Goal: Task Accomplishment & Management: Manage account settings

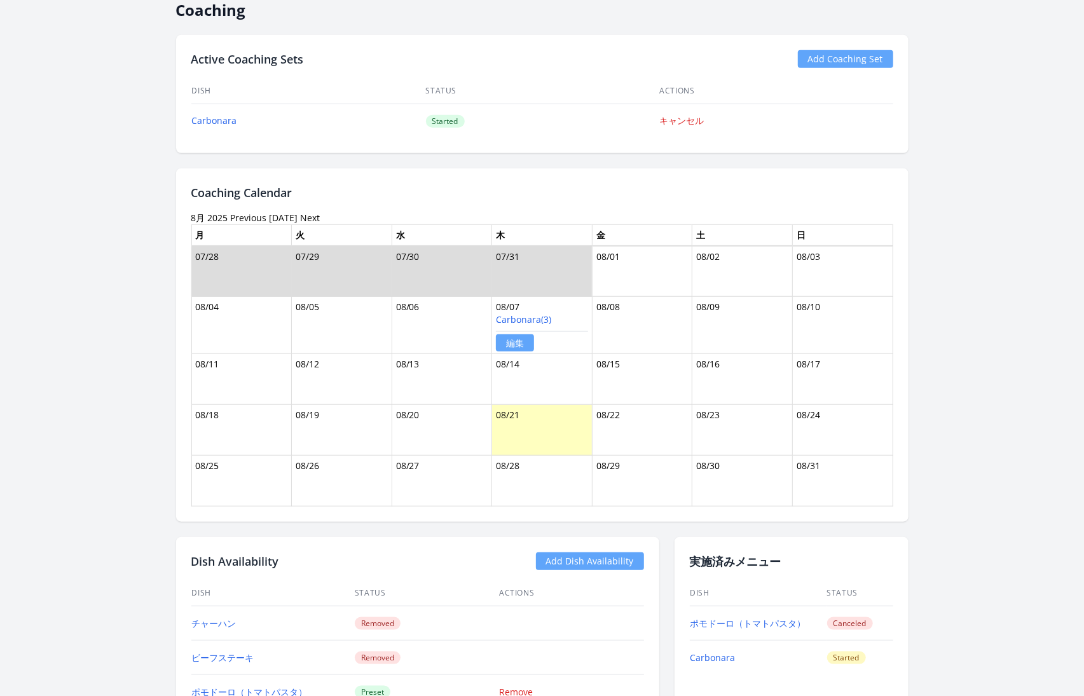
scroll to position [621, 0]
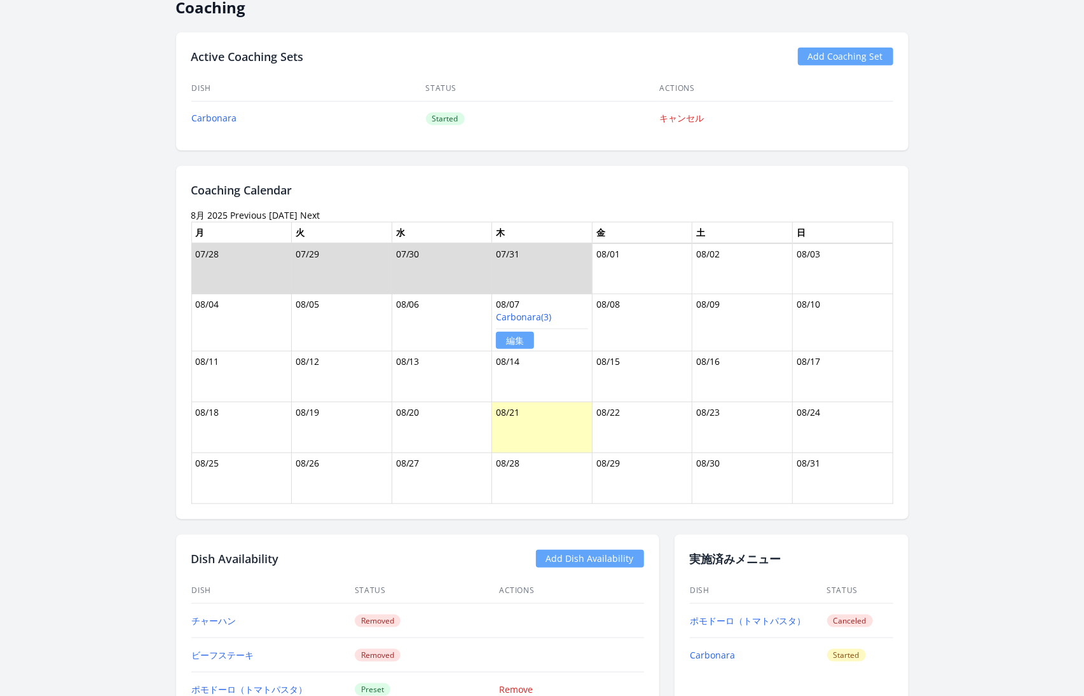
click at [245, 209] on link "Previous" at bounding box center [249, 215] width 36 height 12
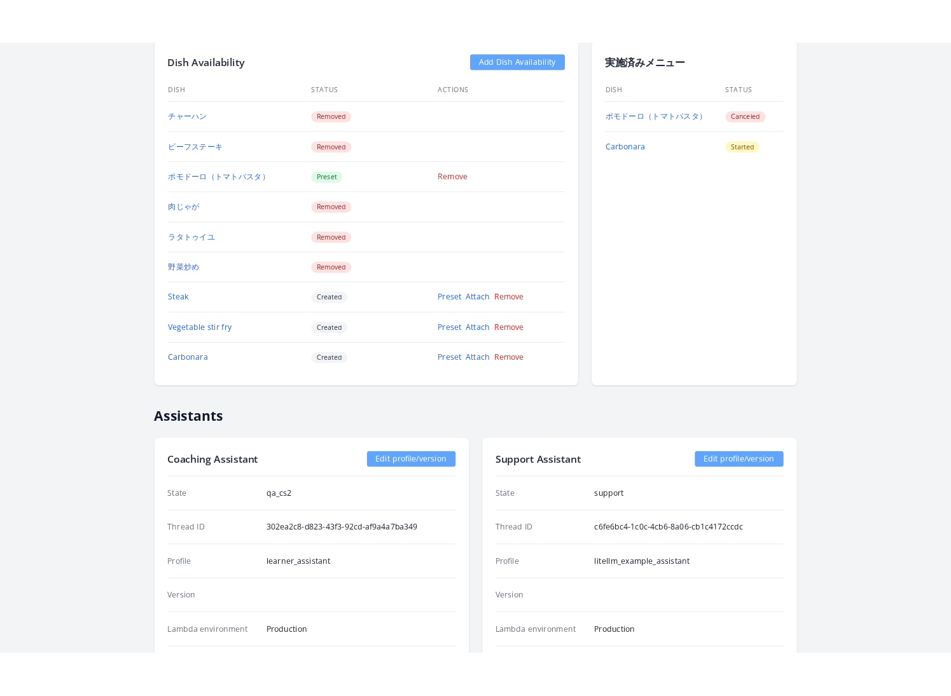
scroll to position [1251, 0]
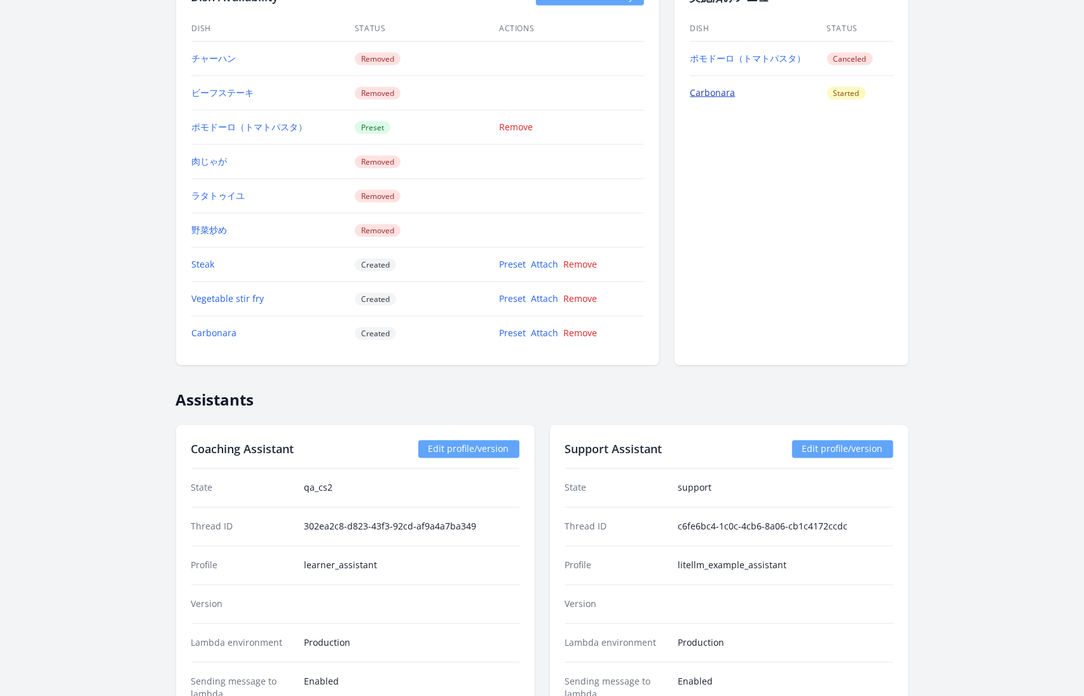
click at [714, 88] on link "Carbonara" at bounding box center [713, 92] width 45 height 12
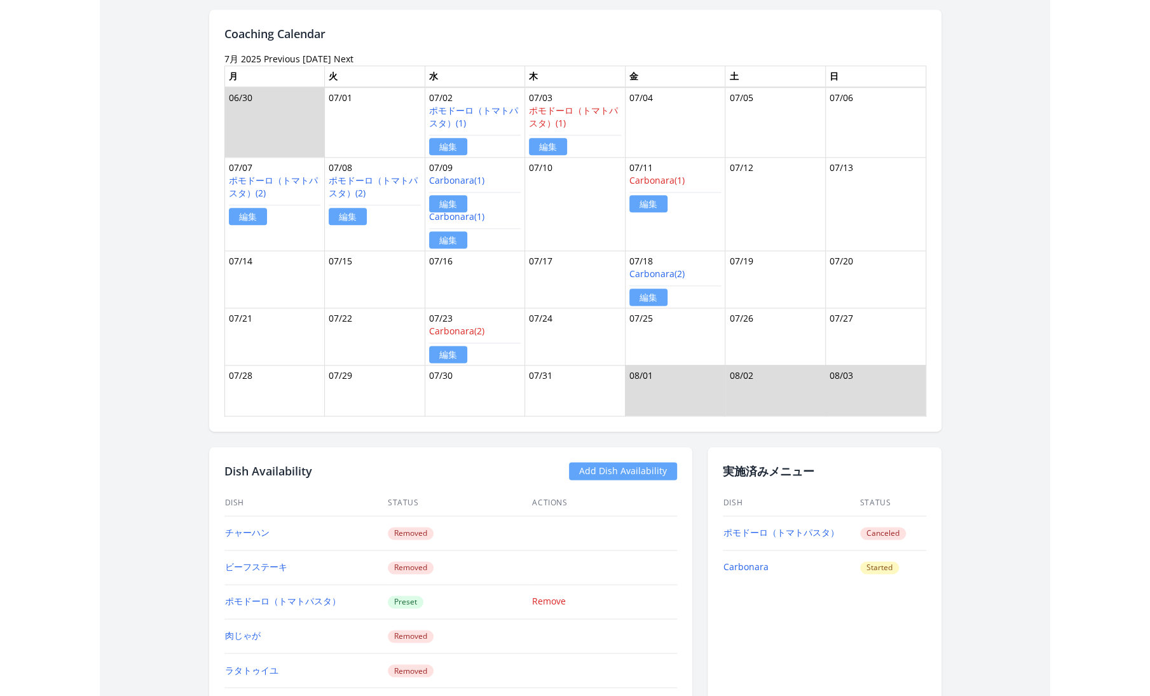
scroll to position [766, 0]
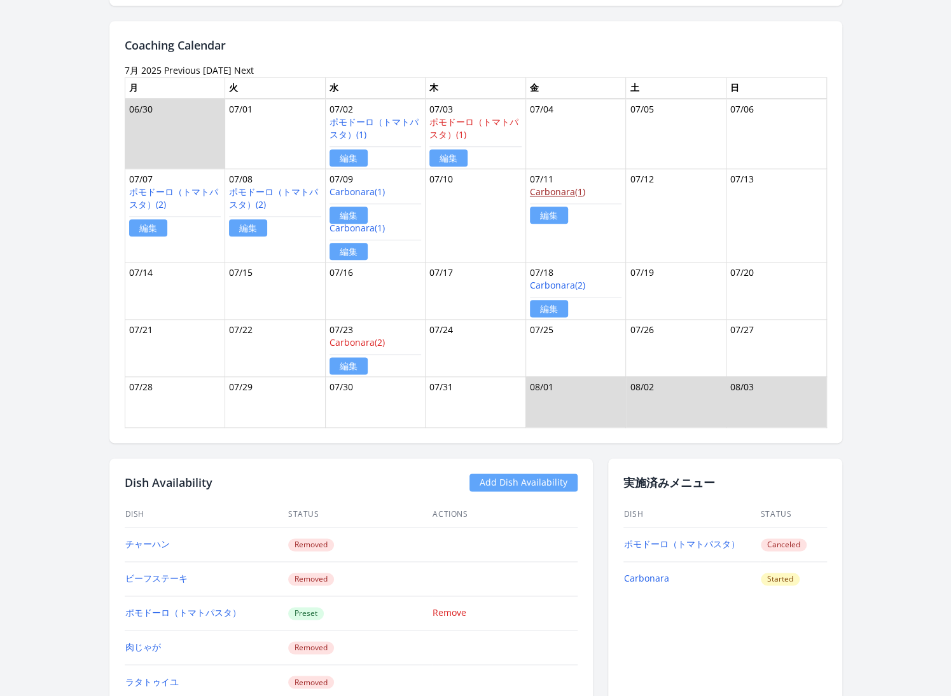
click at [547, 189] on link "Carbonara(1)" at bounding box center [557, 192] width 55 height 12
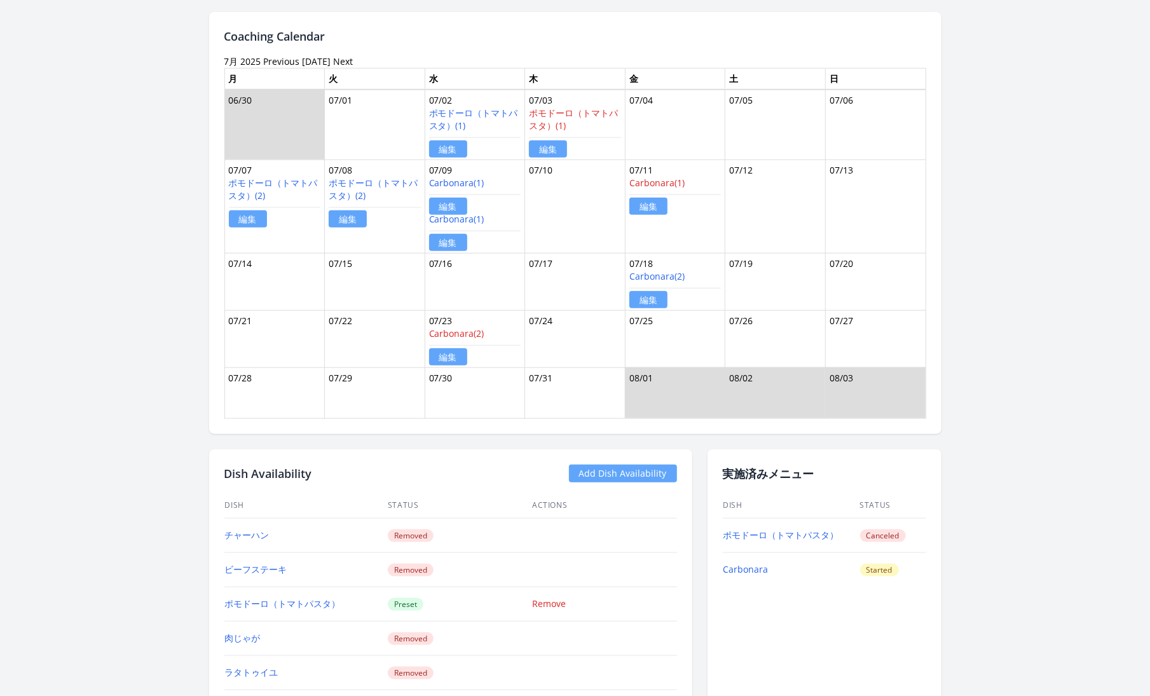
scroll to position [776, 0]
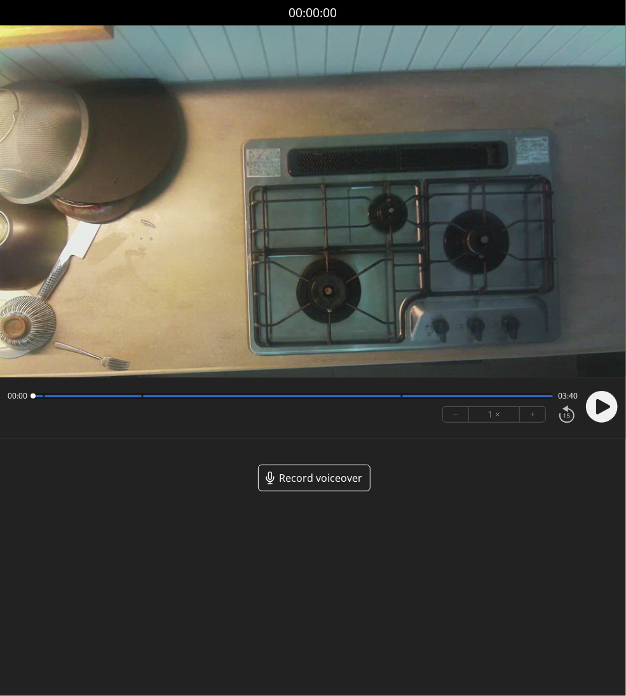
click at [143, 397] on div at bounding box center [292, 396] width 521 height 6
click at [401, 397] on div at bounding box center [292, 396] width 521 height 6
click at [320, 483] on span "Record voiceover" at bounding box center [320, 478] width 83 height 15
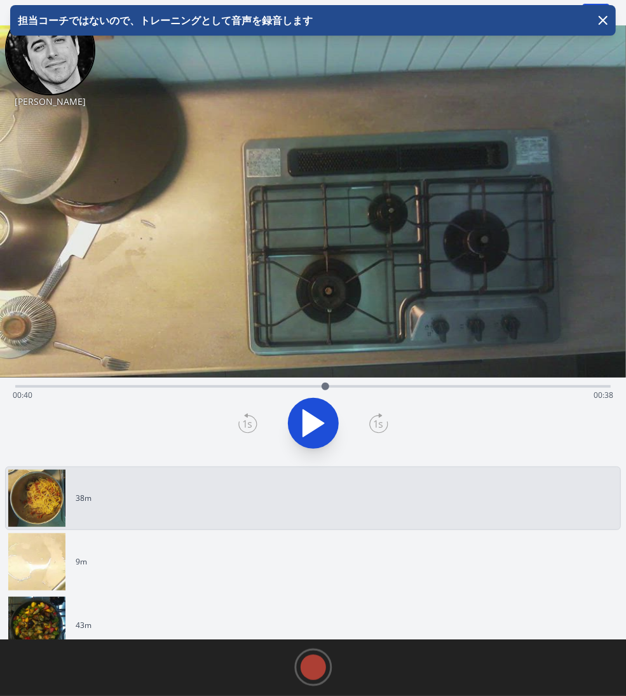
drag, startPoint x: 17, startPoint y: 387, endPoint x: 325, endPoint y: 377, distance: 308.5
click at [325, 377] on div at bounding box center [325, 386] width 19 height 19
click at [606, 18] on icon "button" at bounding box center [604, 21] width 8 height 8
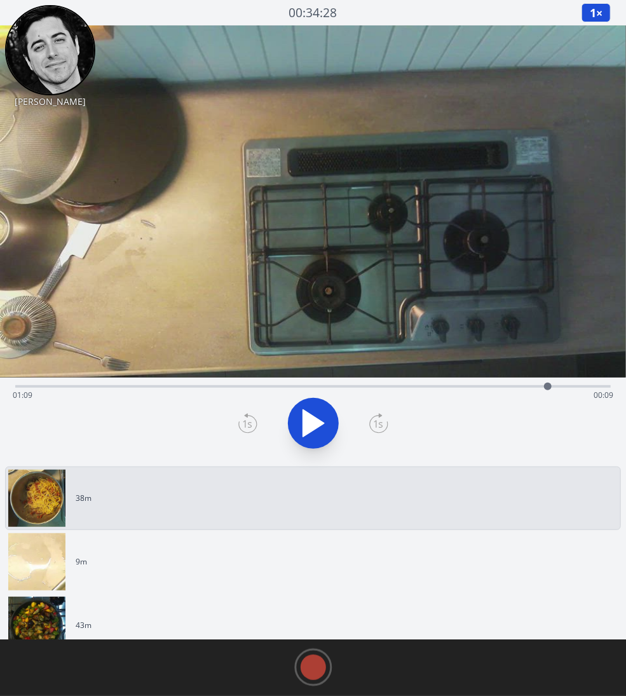
drag, startPoint x: 324, startPoint y: 386, endPoint x: 548, endPoint y: 392, distance: 224.5
click at [548, 392] on div at bounding box center [548, 386] width 19 height 19
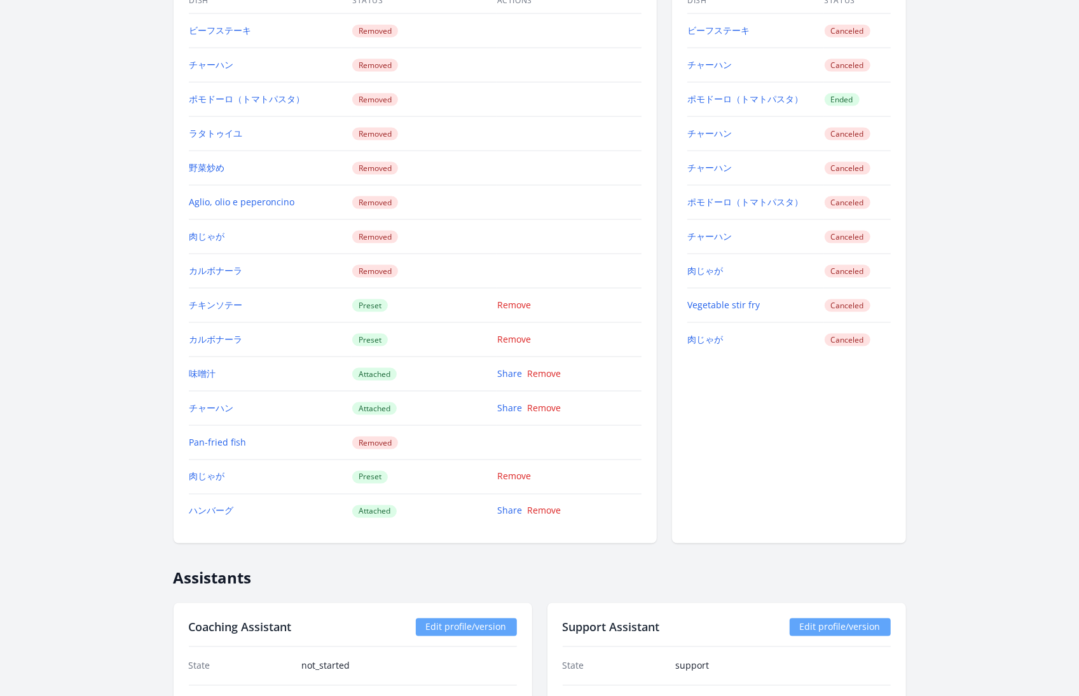
scroll to position [1170, 0]
click at [541, 367] on link "Remove" at bounding box center [544, 372] width 34 height 12
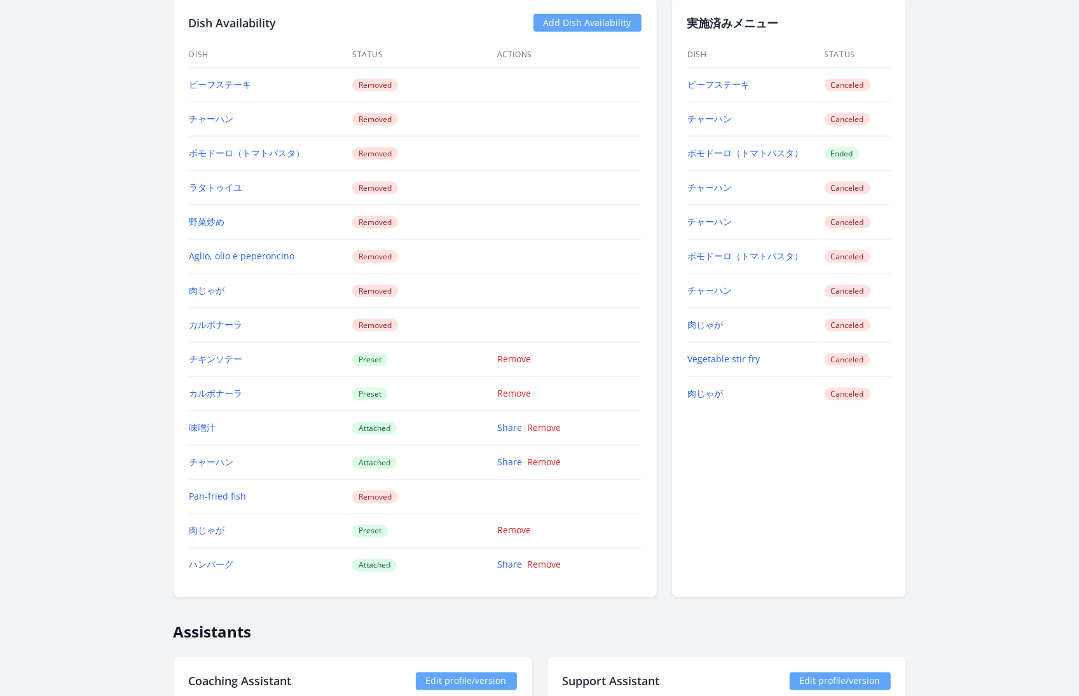
scroll to position [1128, 0]
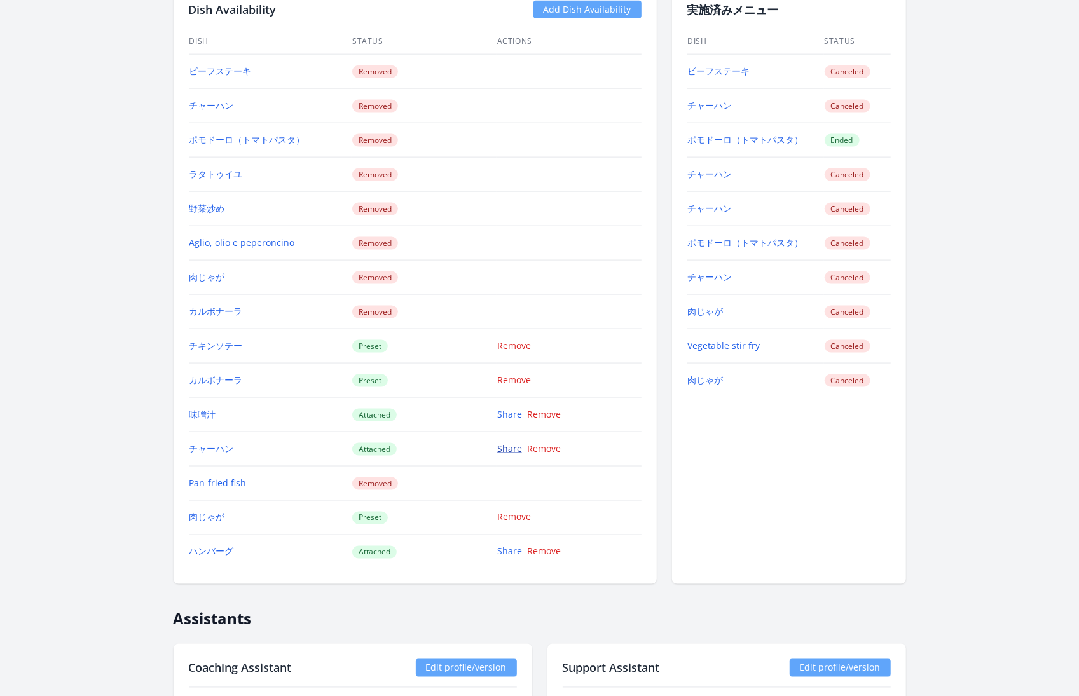
click at [508, 443] on link "Share" at bounding box center [509, 449] width 25 height 12
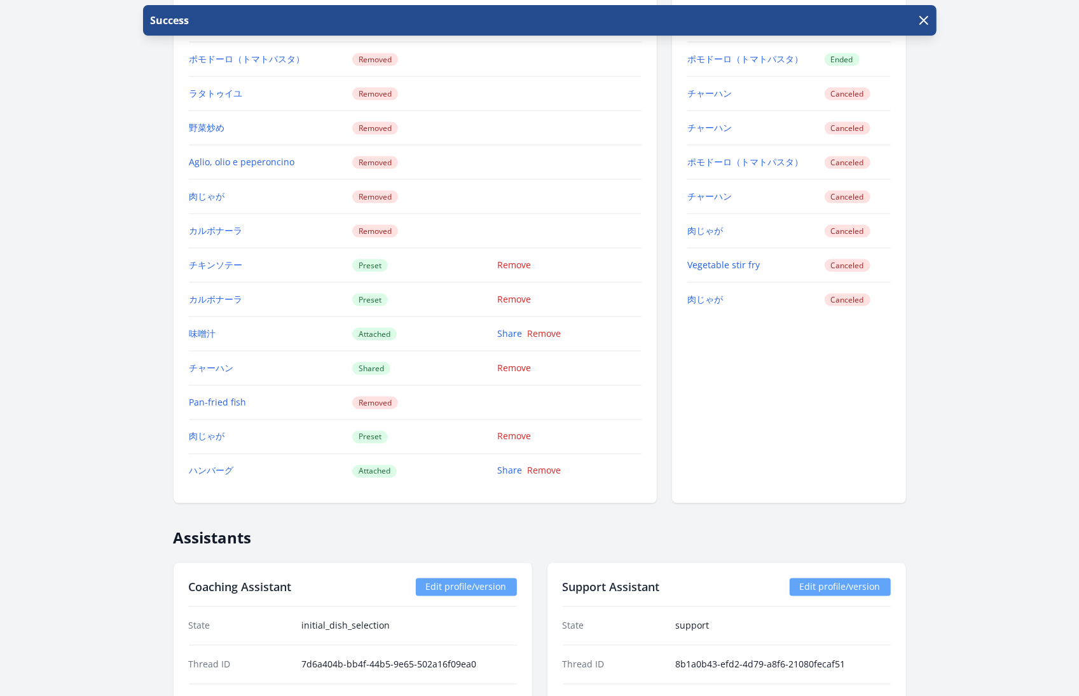
scroll to position [1211, 0]
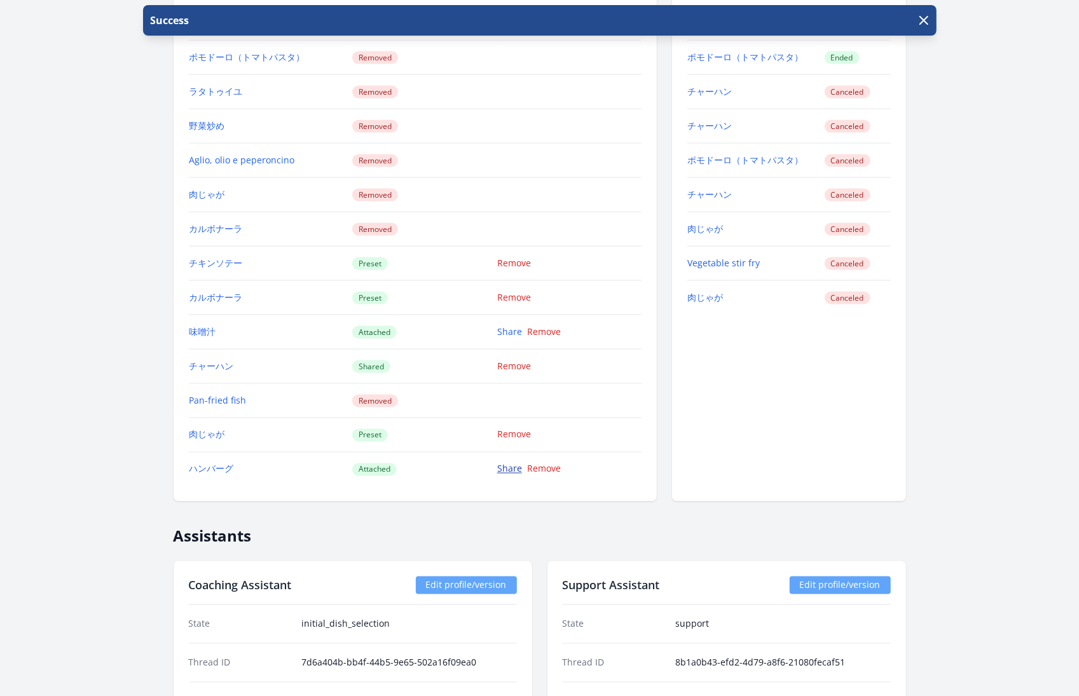
click at [506, 463] on link "Share" at bounding box center [509, 469] width 25 height 12
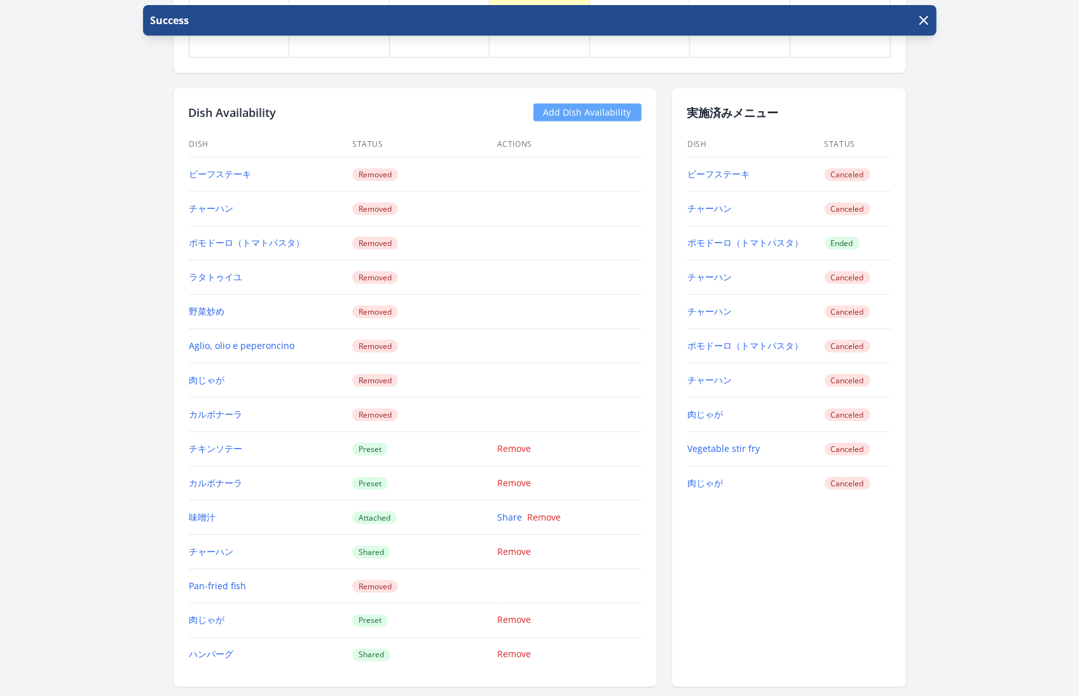
scroll to position [1006, 0]
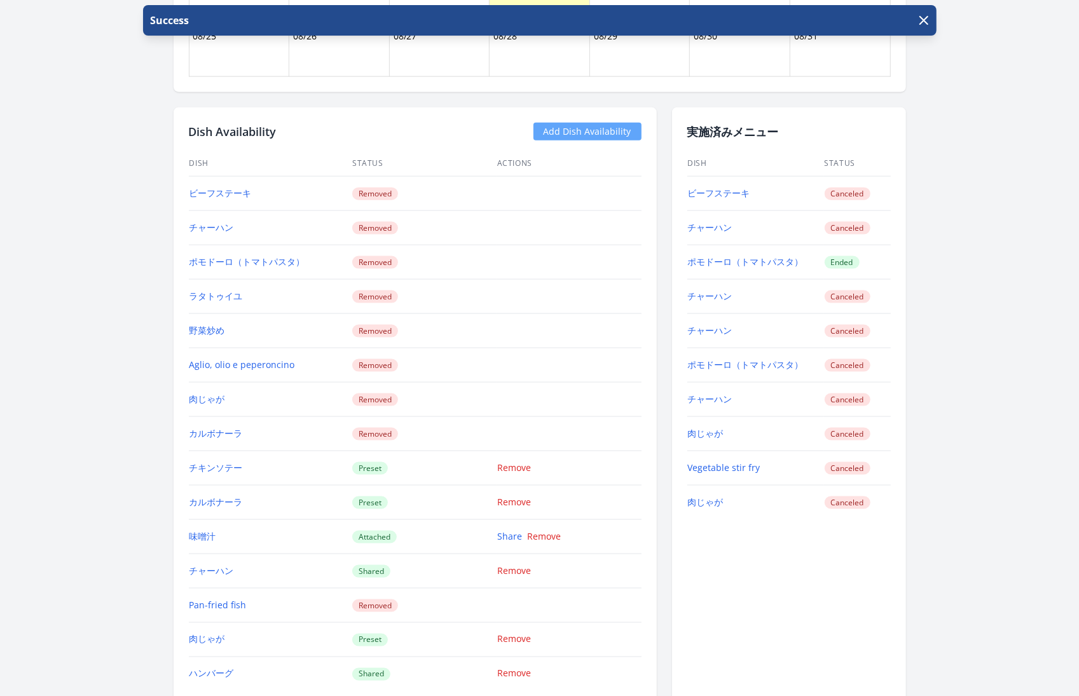
click at [594, 129] on link "Add Dish Availability" at bounding box center [587, 132] width 108 height 18
click at [590, 123] on link "Add Dish Availability" at bounding box center [587, 132] width 108 height 18
click at [612, 130] on link "Add Dish Availability" at bounding box center [587, 132] width 108 height 18
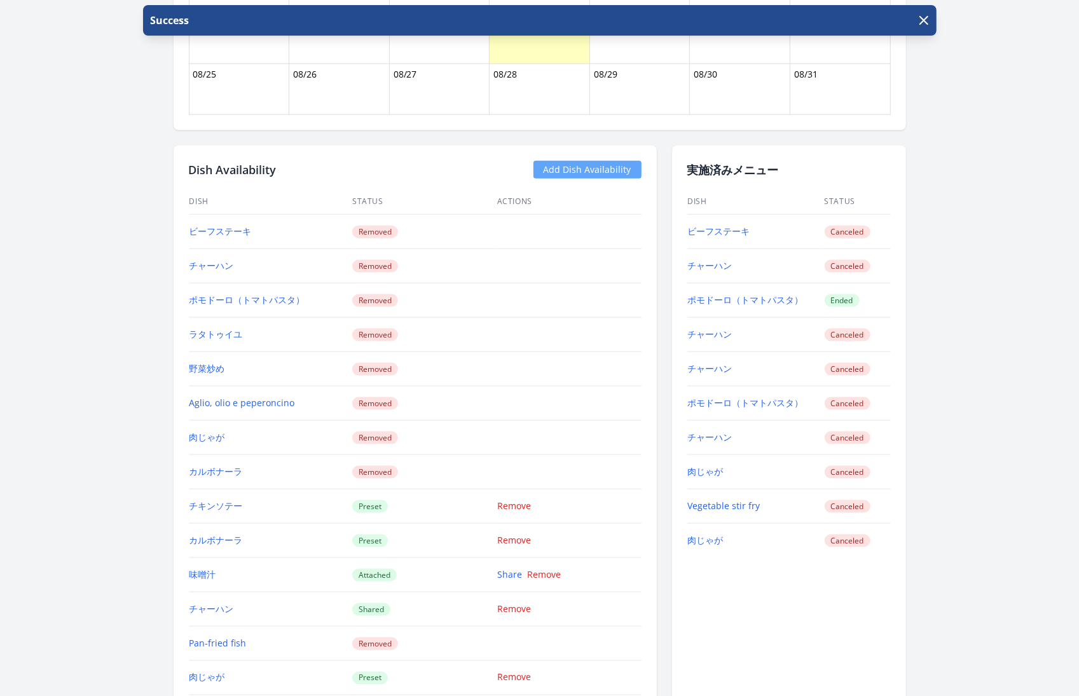
scroll to position [950, 0]
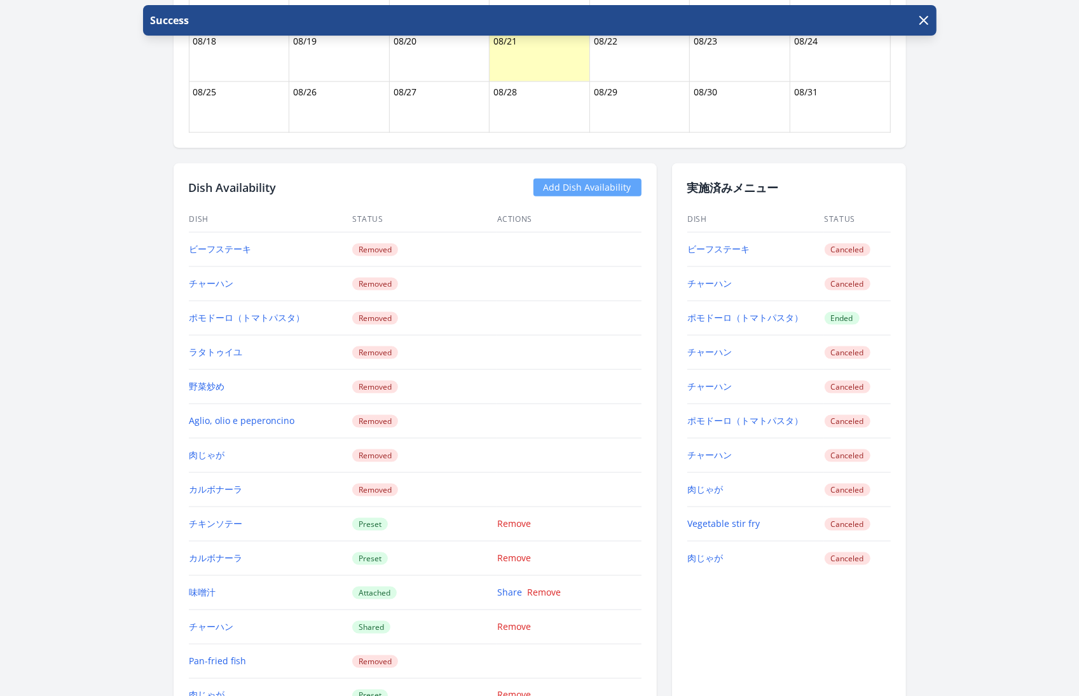
click at [581, 186] on link "Add Dish Availability" at bounding box center [587, 188] width 108 height 18
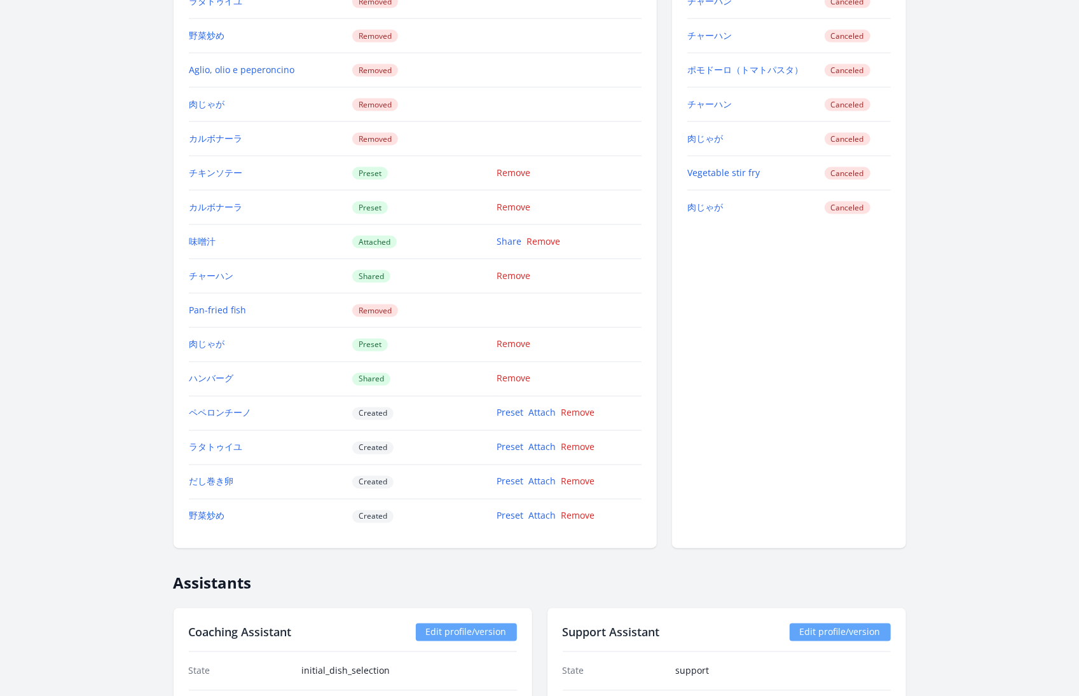
scroll to position [1310, 0]
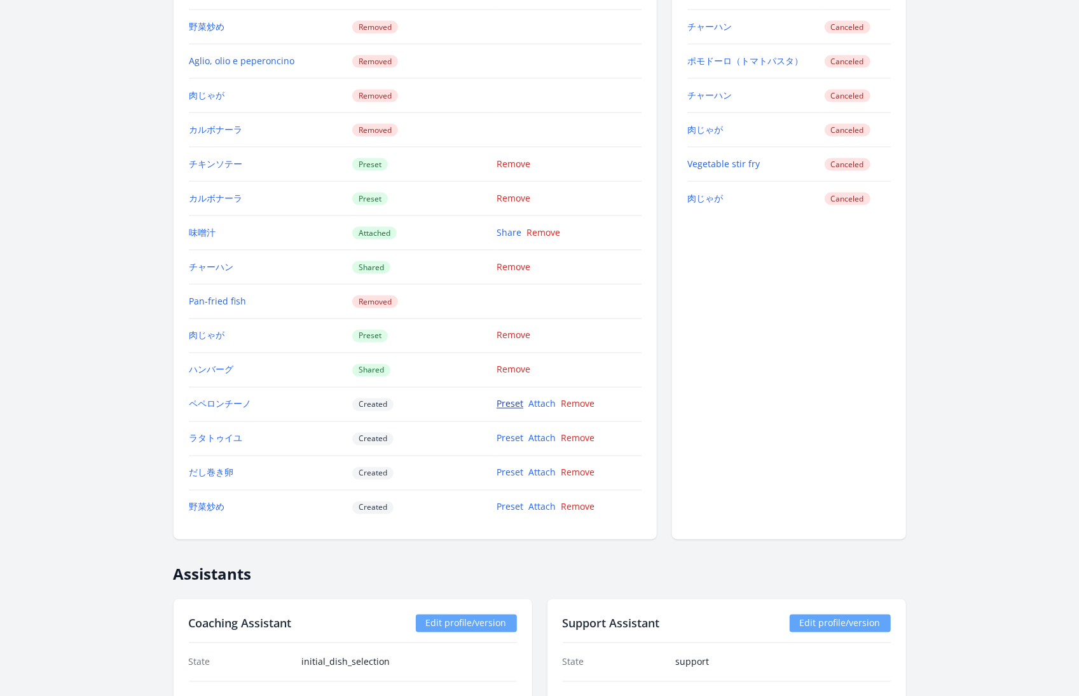
click at [518, 398] on link "Preset" at bounding box center [510, 404] width 27 height 12
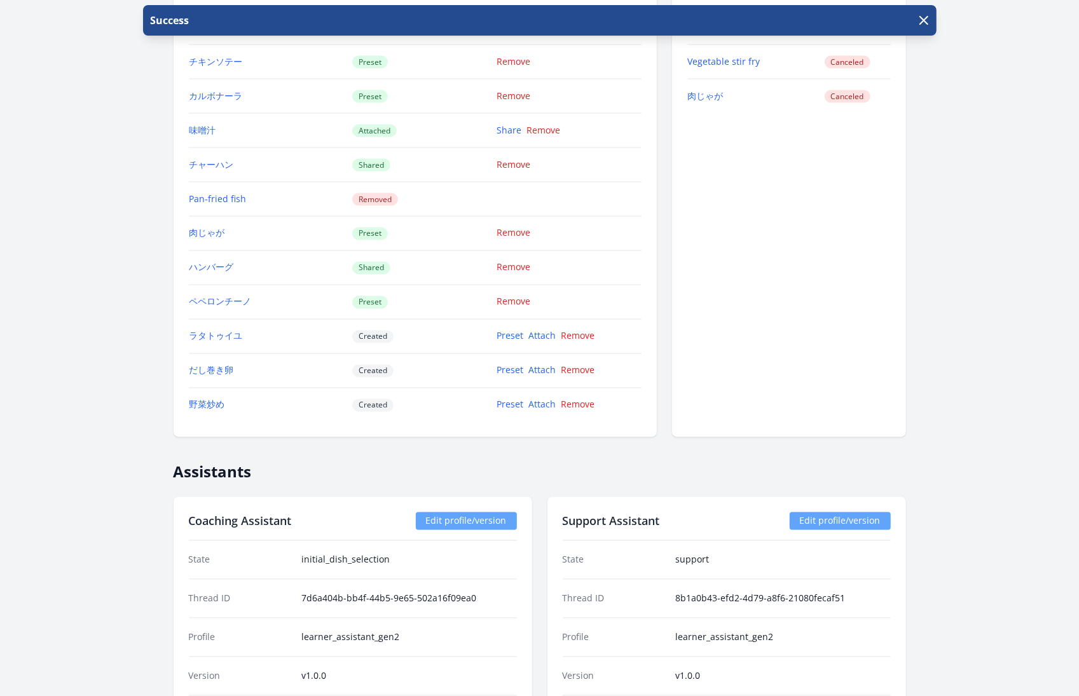
scroll to position [1422, 0]
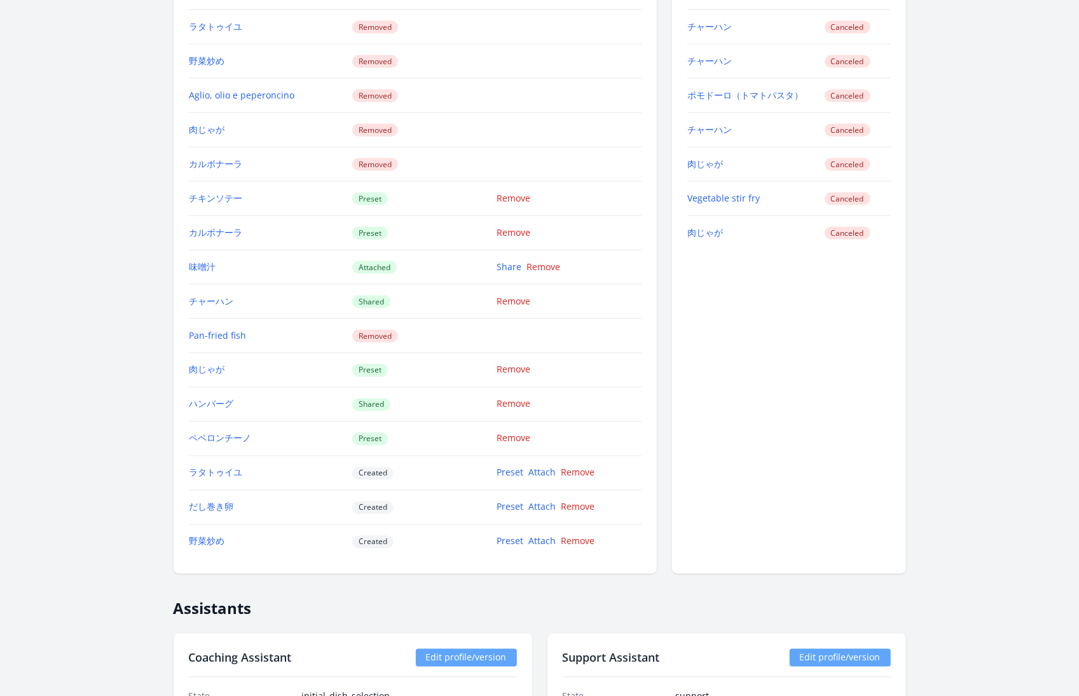
scroll to position [1293, 0]
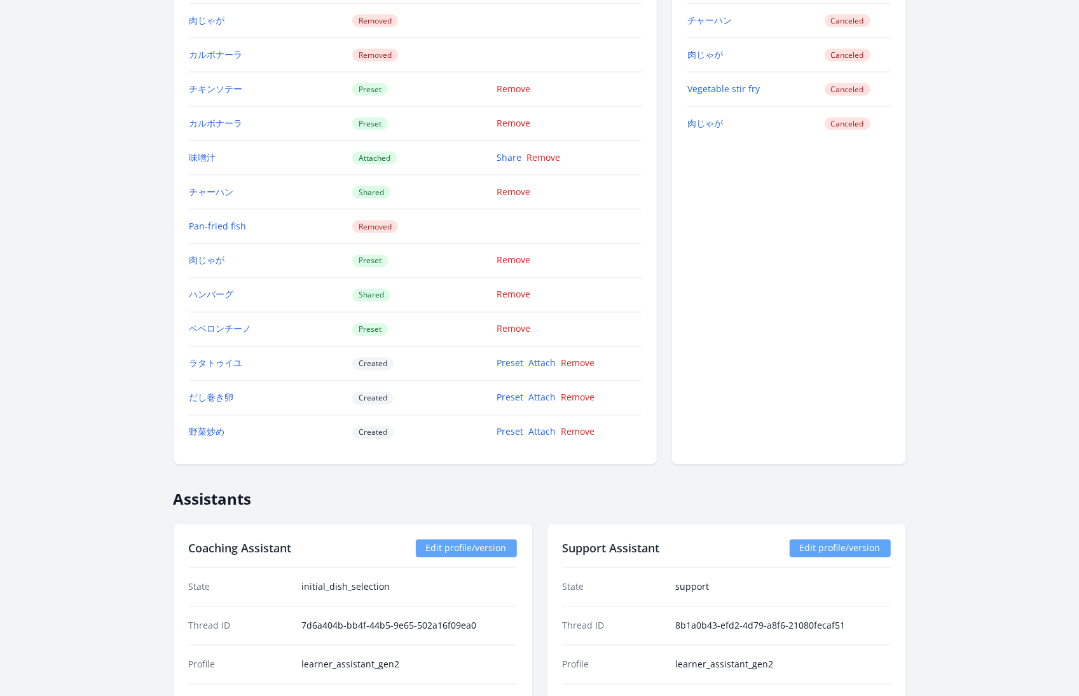
scroll to position [1352, 0]
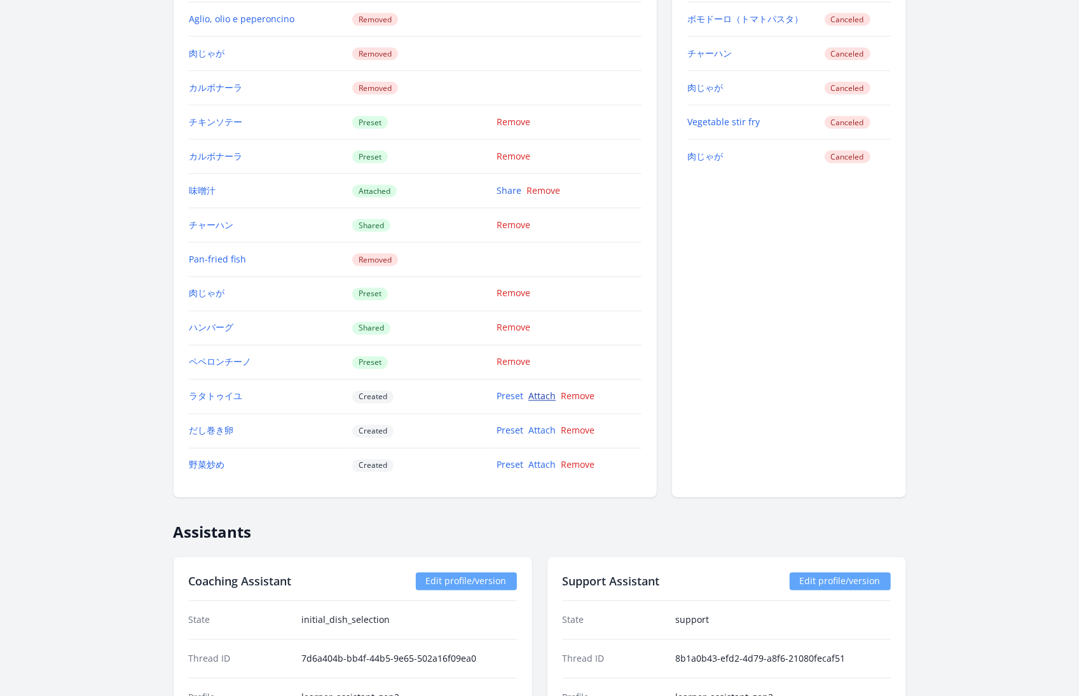
click at [540, 390] on link "Attach" at bounding box center [541, 396] width 27 height 12
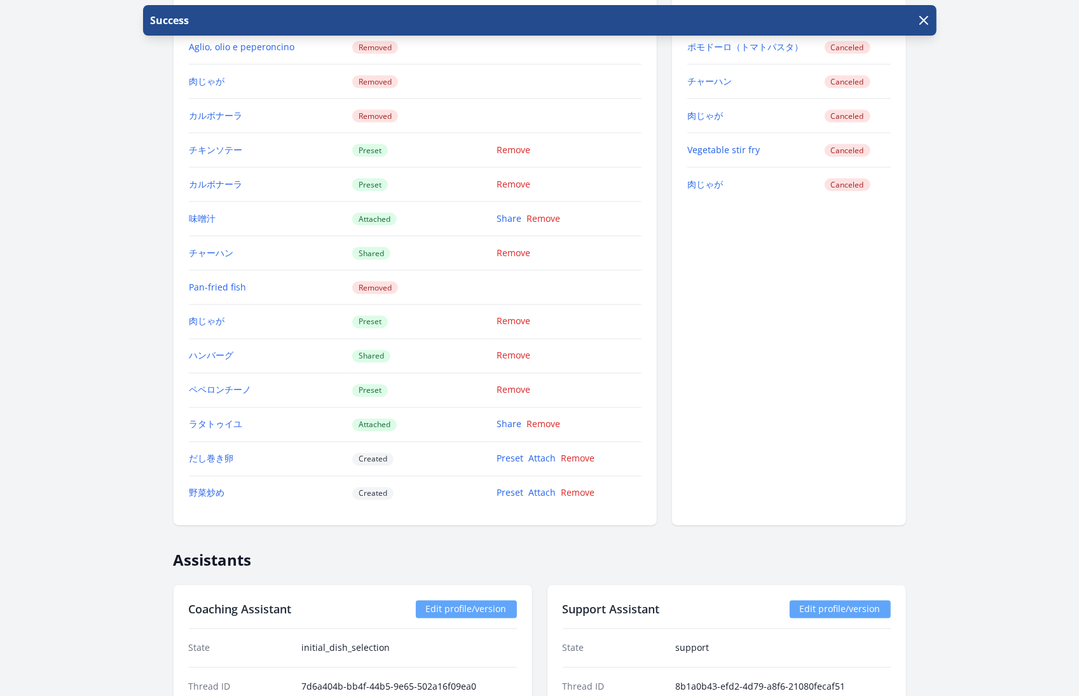
scroll to position [1333, 0]
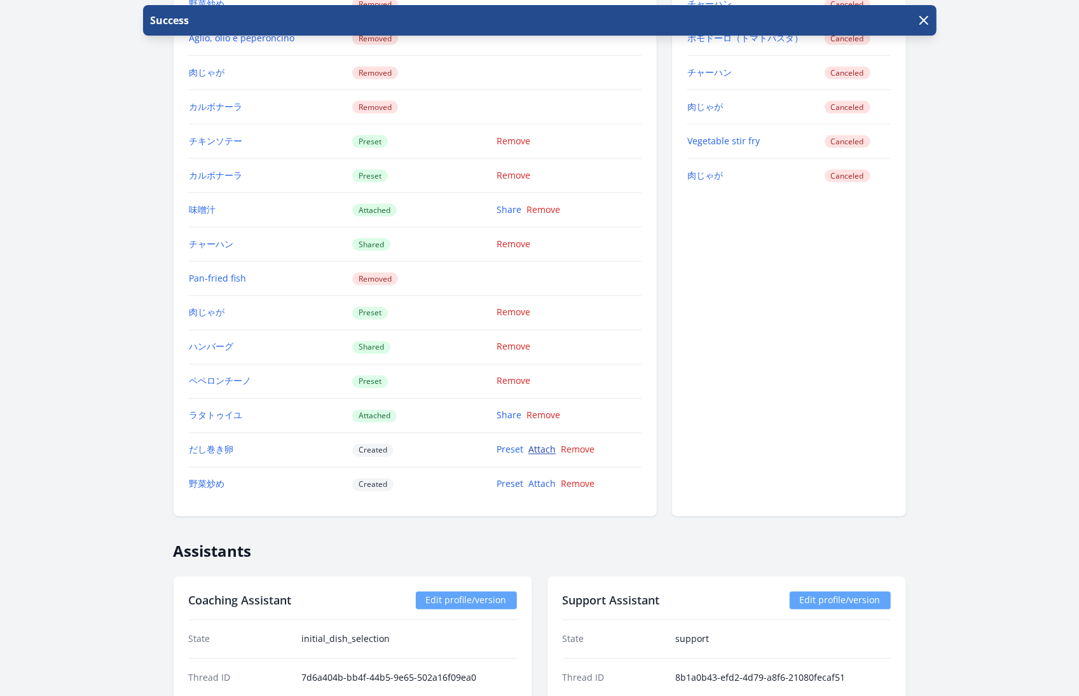
click at [543, 444] on link "Attach" at bounding box center [541, 450] width 27 height 12
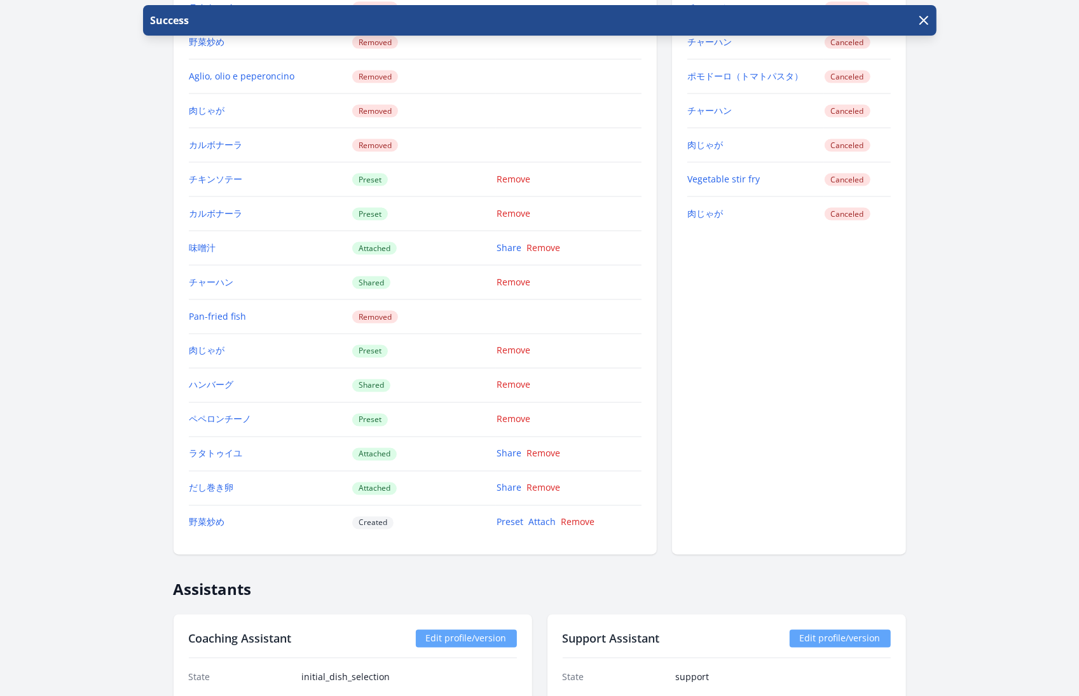
scroll to position [1296, 0]
click at [539, 515] on link "Attach" at bounding box center [541, 521] width 27 height 12
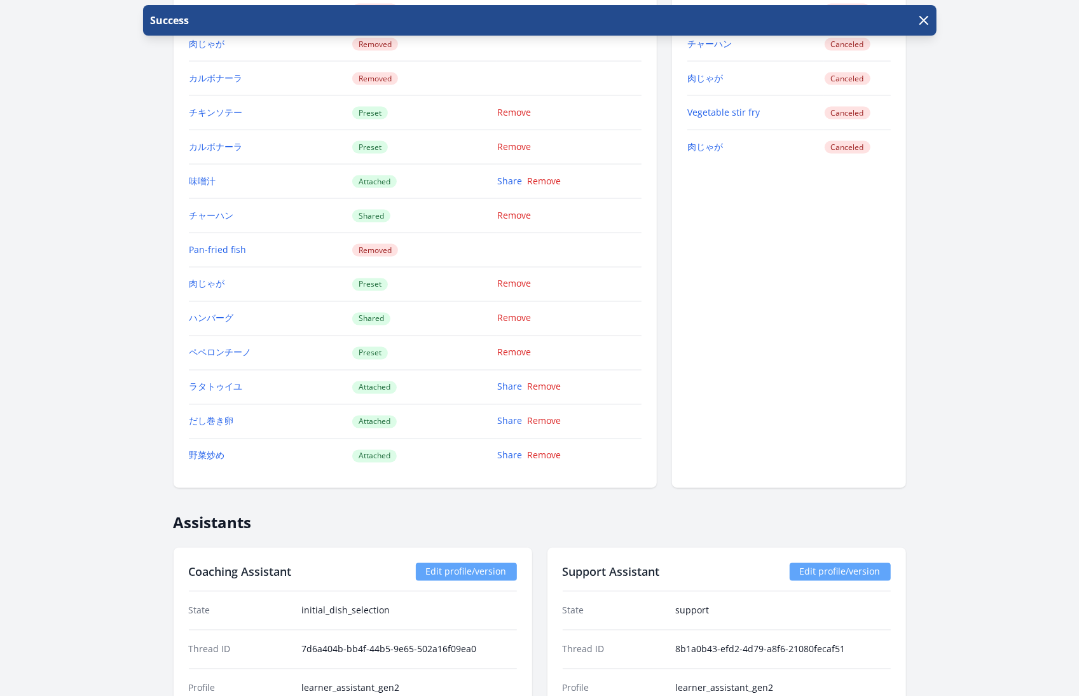
scroll to position [1369, 0]
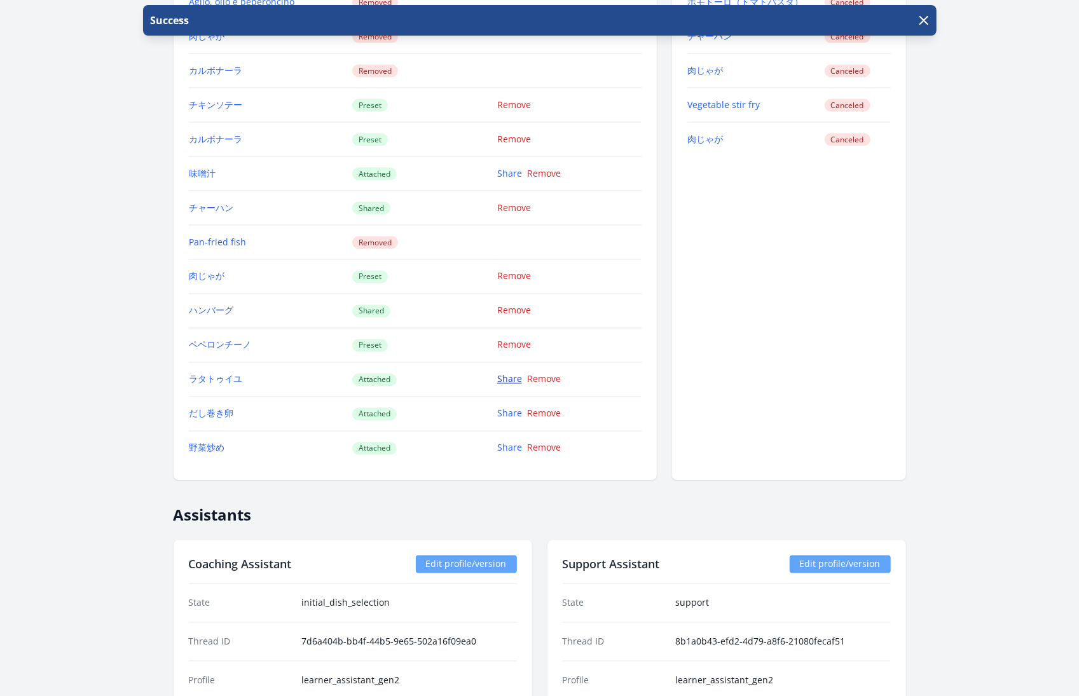
click at [504, 373] on link "Share" at bounding box center [509, 379] width 25 height 12
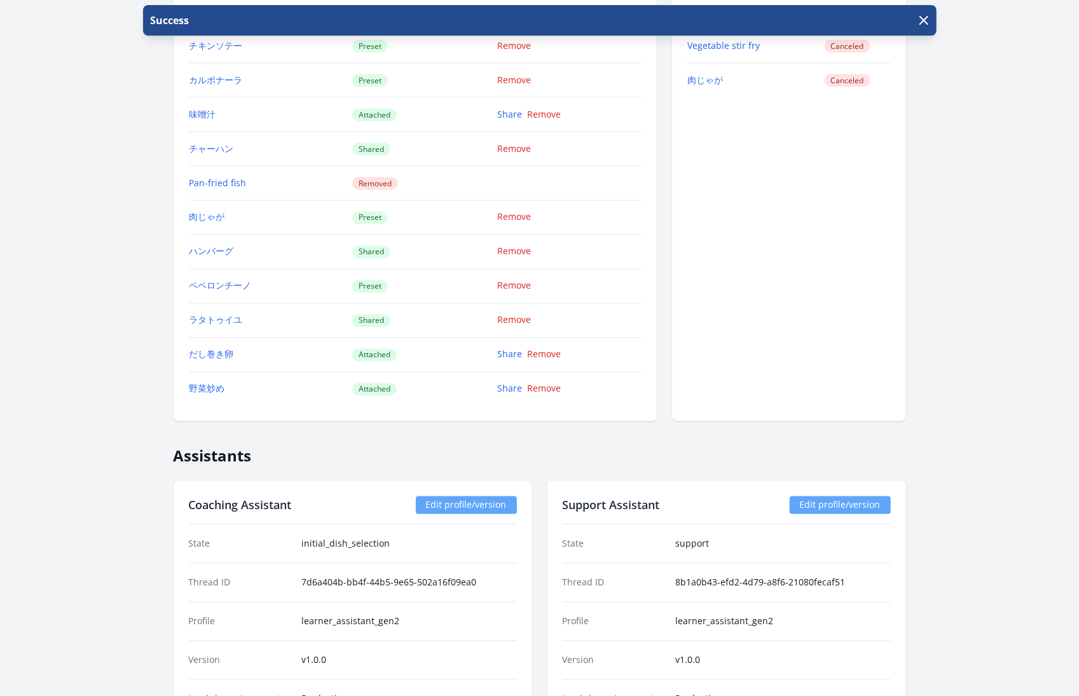
scroll to position [1435, 0]
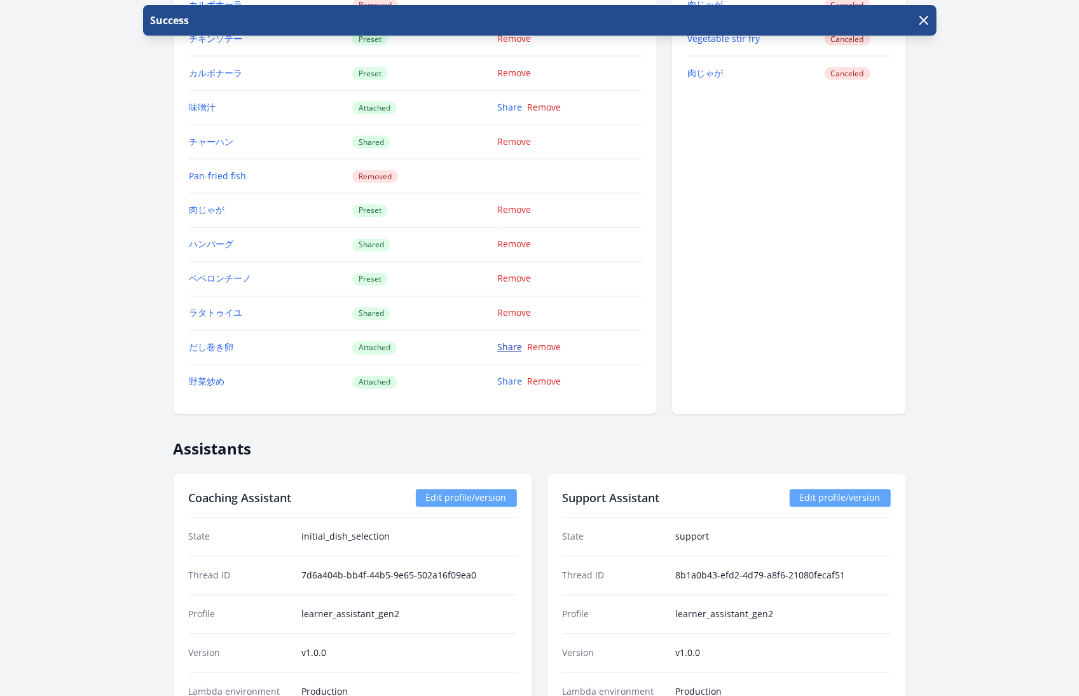
click at [509, 341] on link "Share" at bounding box center [509, 347] width 25 height 12
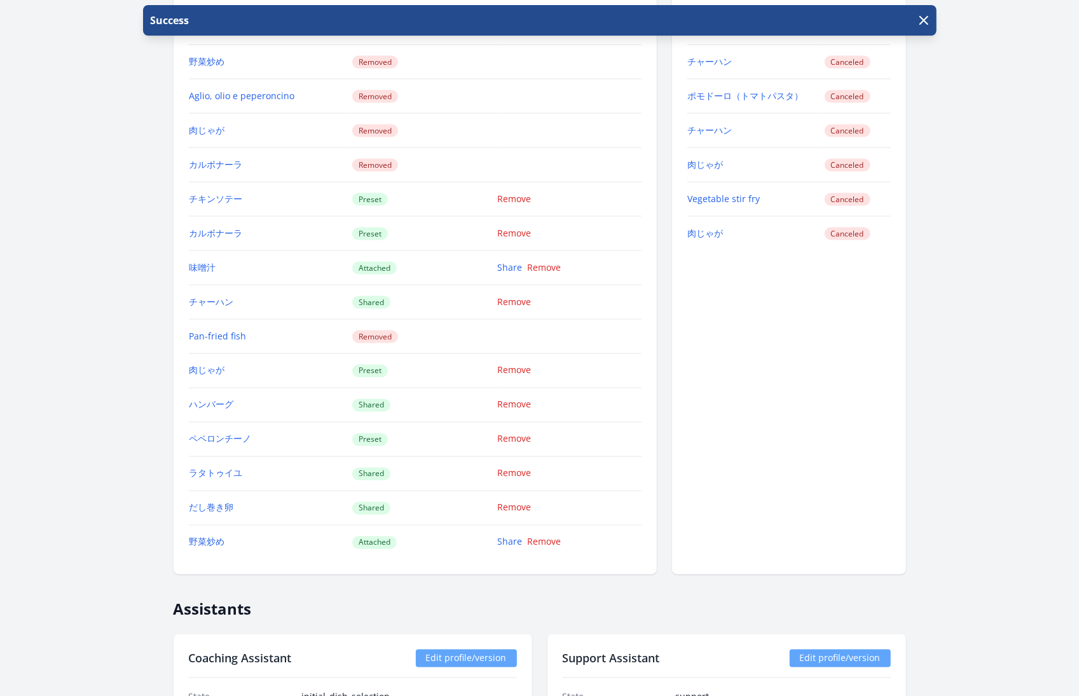
scroll to position [1306, 0]
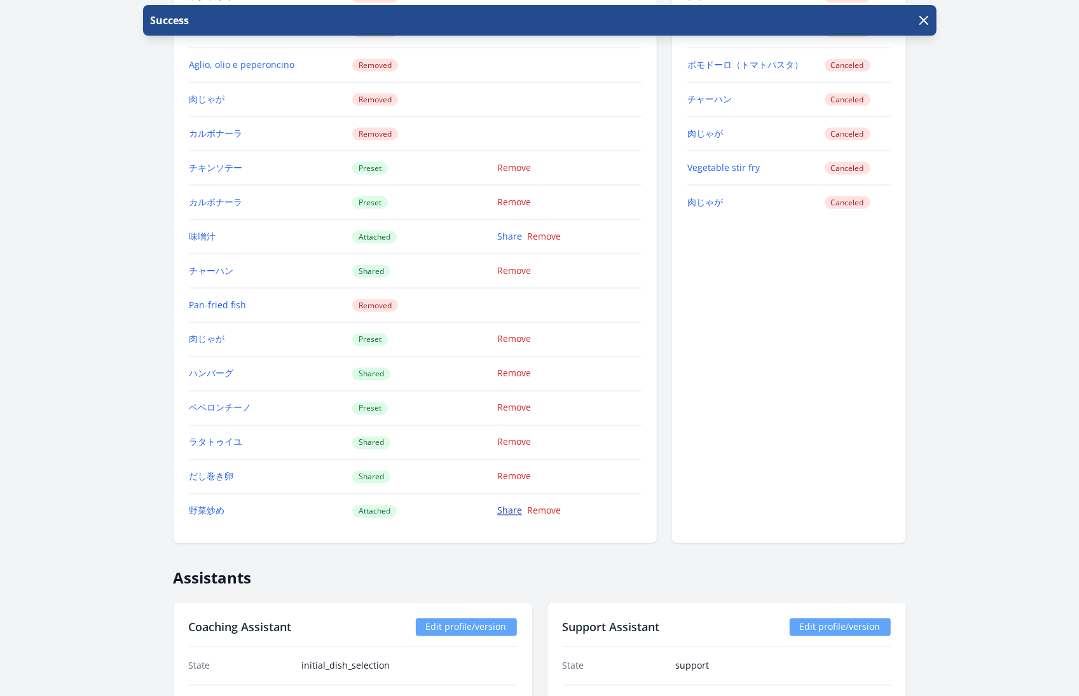
click at [508, 505] on link "Share" at bounding box center [509, 511] width 25 height 12
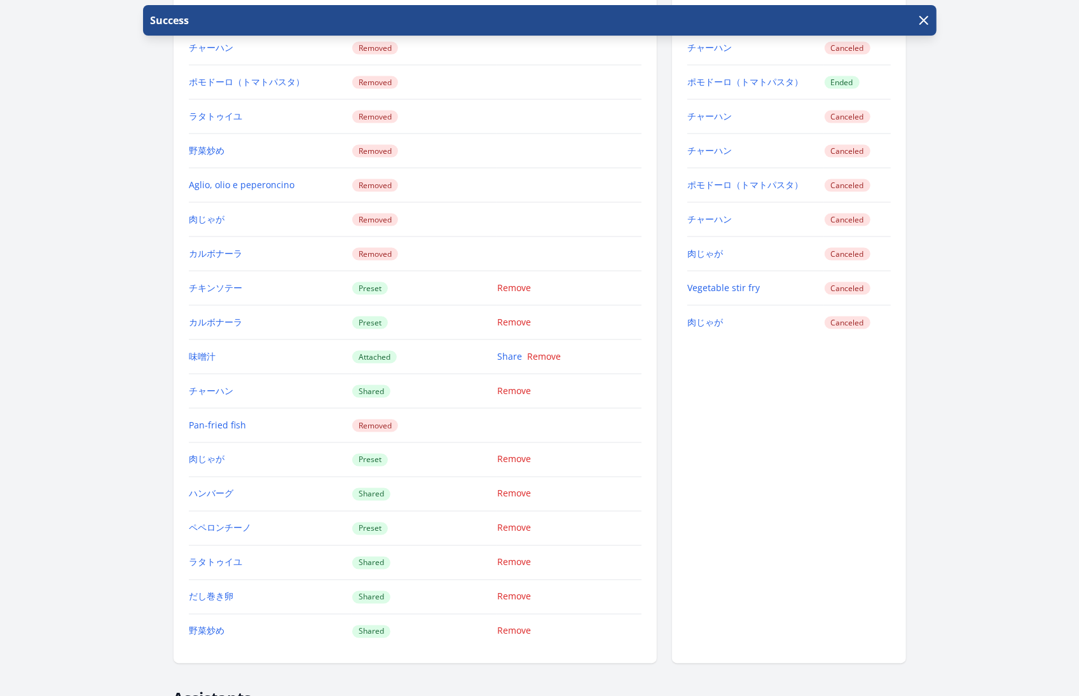
scroll to position [1173, 0]
